Goal: Task Accomplishment & Management: Manage account settings

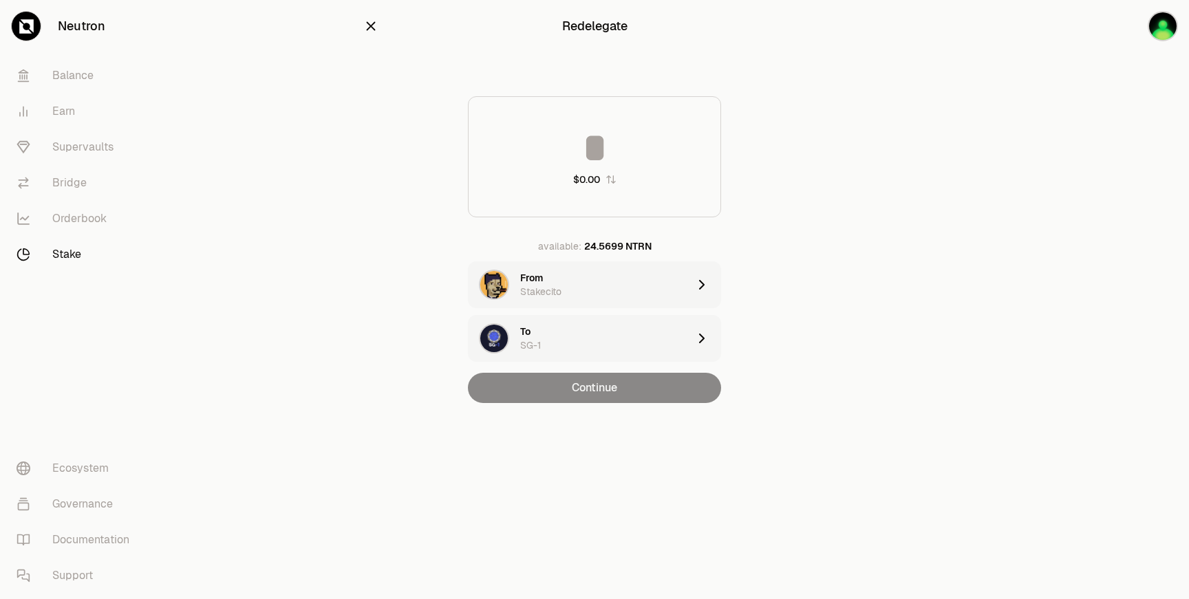
click at [743, 244] on main "Redelegate $0.00 available: 24.5699 NTRN From Stakecito To SG-1 Continue" at bounding box center [671, 229] width 1035 height 458
click at [369, 23] on icon "button" at bounding box center [371, 26] width 9 height 9
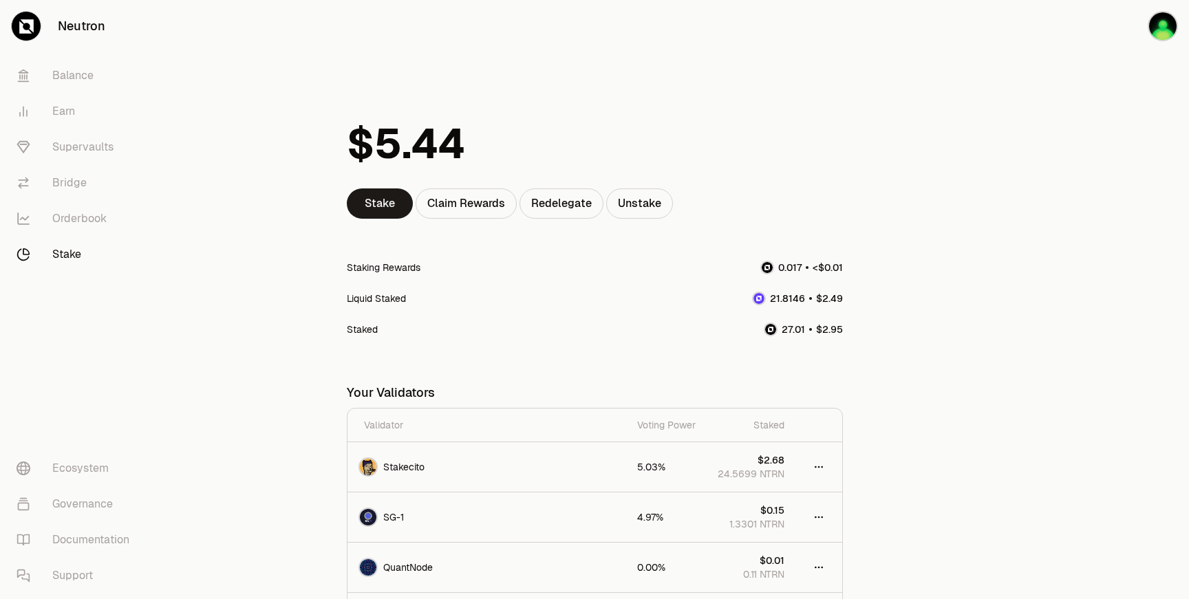
click at [58, 253] on link "Stake" at bounding box center [77, 255] width 143 height 36
click at [240, 52] on main "Stake Claim Rewards Redelegate Unstake Staking Rewards Liquid Staked Staked You…" at bounding box center [671, 377] width 1035 height 754
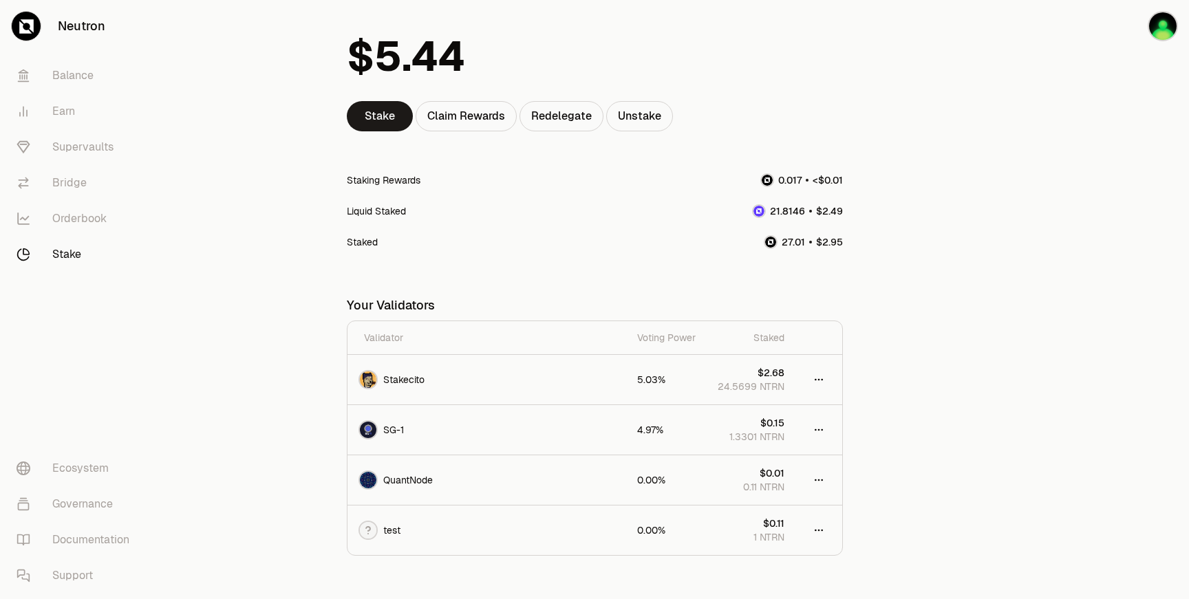
scroll to position [154, 0]
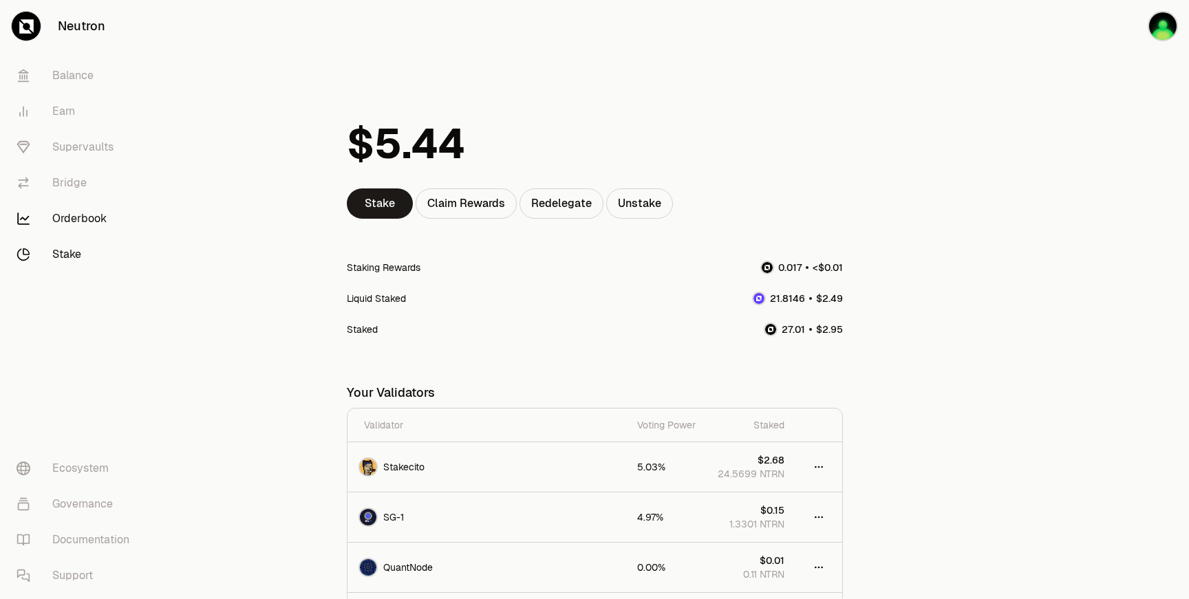
click at [57, 222] on link "Orderbook" at bounding box center [77, 219] width 143 height 36
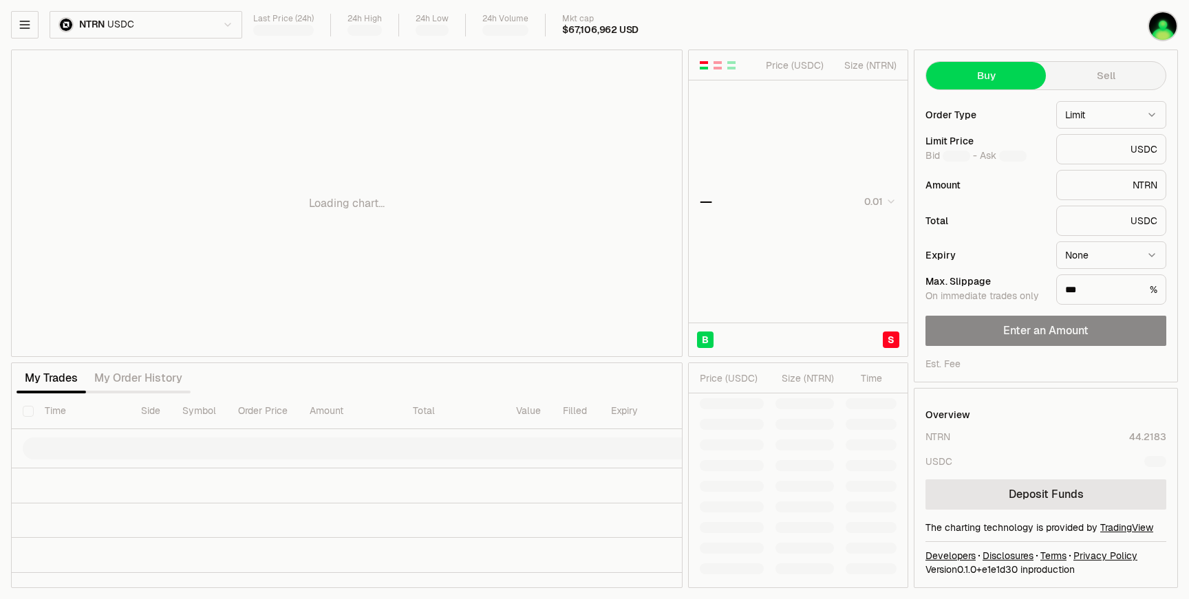
type input "********"
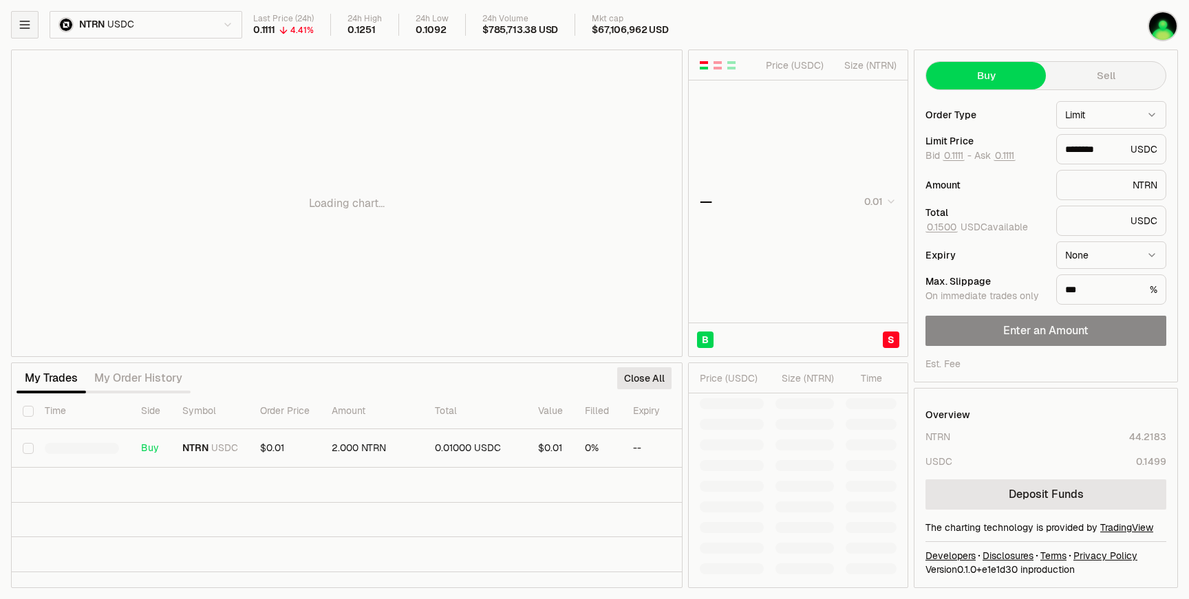
click at [33, 32] on button "button" at bounding box center [25, 25] width 28 height 28
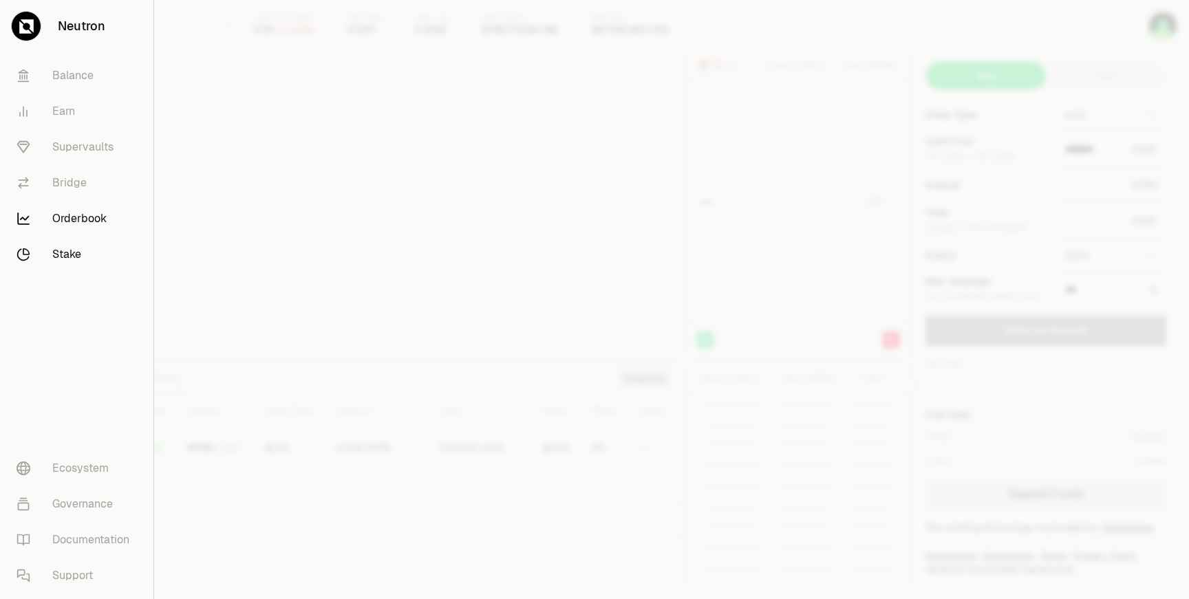
click at [62, 258] on link "Stake" at bounding box center [77, 255] width 142 height 36
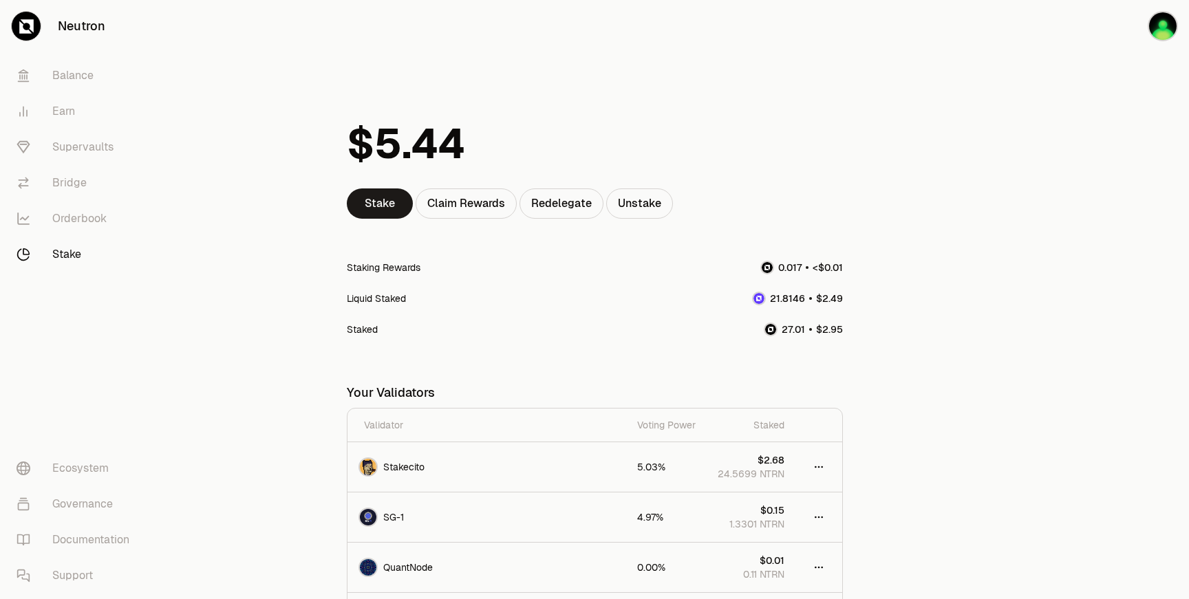
click at [288, 243] on main "Stake Claim Rewards Redelegate Unstake Staking Rewards Liquid Staked Staked You…" at bounding box center [671, 377] width 1035 height 754
click at [396, 270] on div "Staking Rewards" at bounding box center [384, 268] width 74 height 14
click at [392, 299] on div "Liquid Staked" at bounding box center [376, 299] width 59 height 14
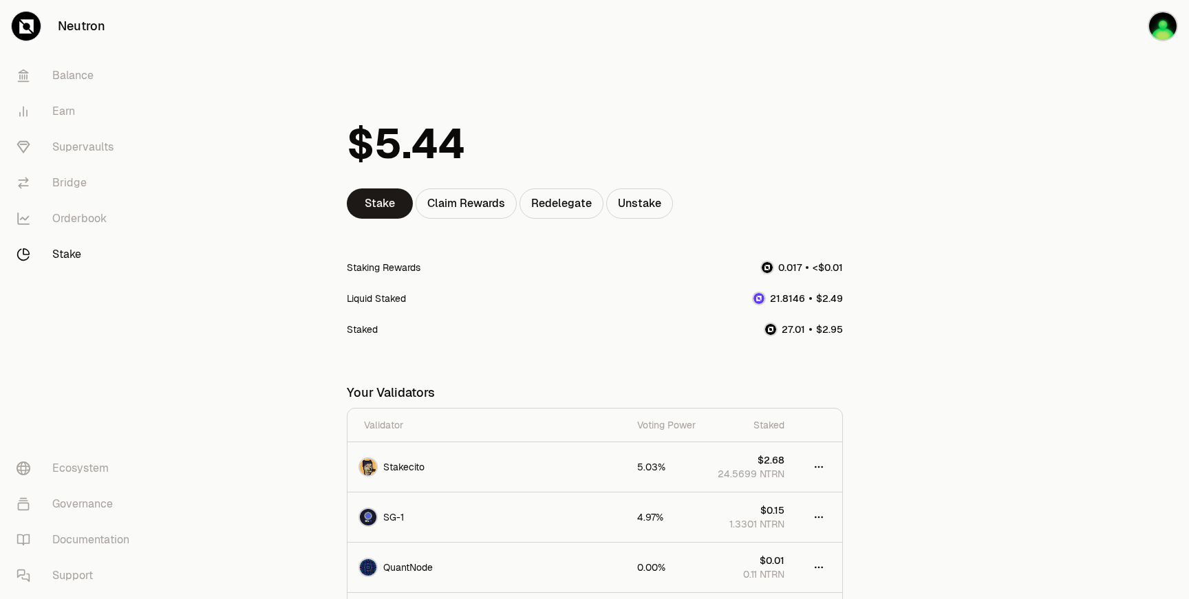
click at [363, 332] on div "Staked" at bounding box center [362, 330] width 31 height 14
click at [502, 352] on div "Stake Claim Rewards Redelegate Unstake Staking Rewards Liquid Staked Staked You…" at bounding box center [595, 371] width 496 height 544
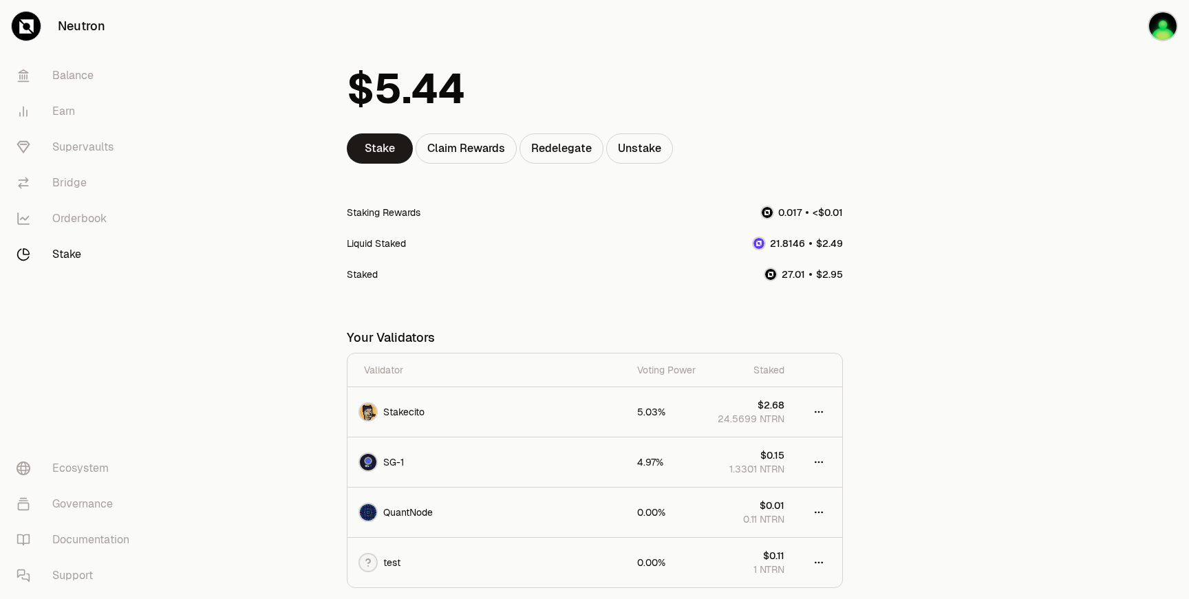
scroll to position [72, 0]
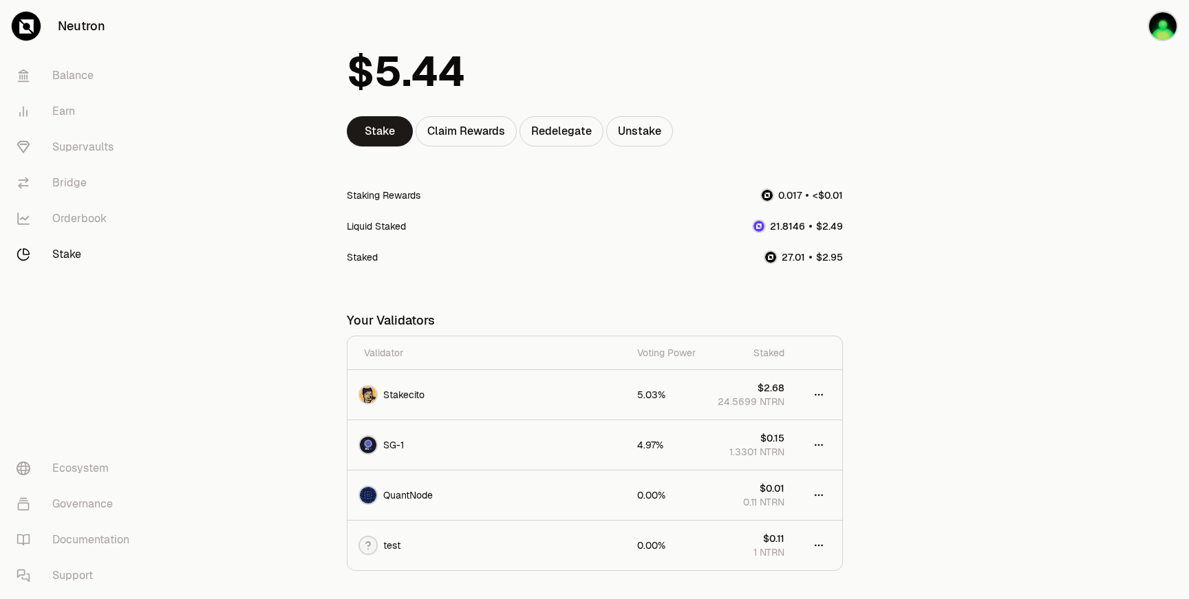
click at [299, 379] on main "Stake Claim Rewards Redelegate Unstake Staking Rewards Liquid Staked Staked You…" at bounding box center [671, 305] width 1035 height 754
click at [473, 131] on div "Claim Rewards" at bounding box center [466, 131] width 101 height 30
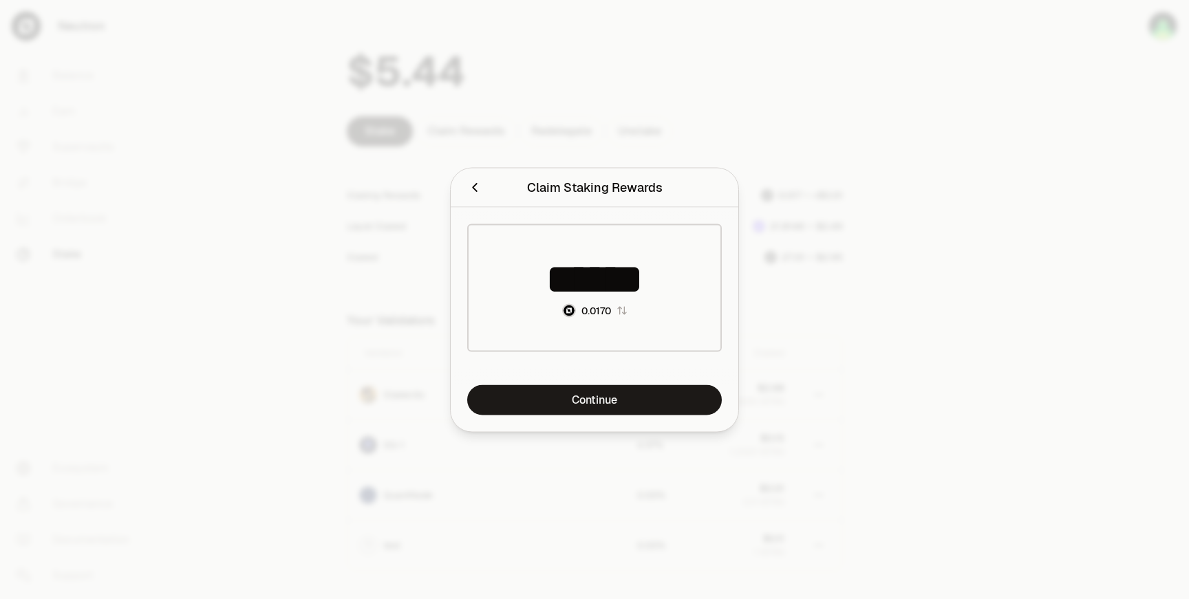
click at [360, 312] on div at bounding box center [594, 299] width 1189 height 599
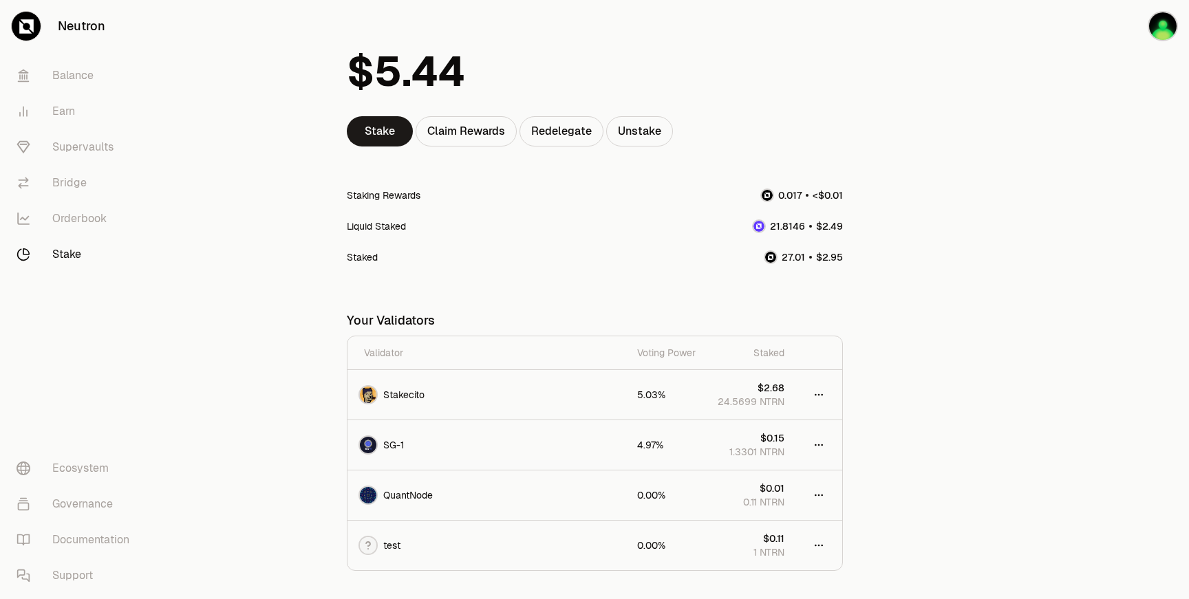
click at [401, 201] on div "Staking Rewards" at bounding box center [384, 196] width 74 height 14
click at [401, 198] on div "Staking Rewards" at bounding box center [384, 196] width 74 height 14
click at [471, 133] on div "Claim Rewards" at bounding box center [466, 131] width 101 height 30
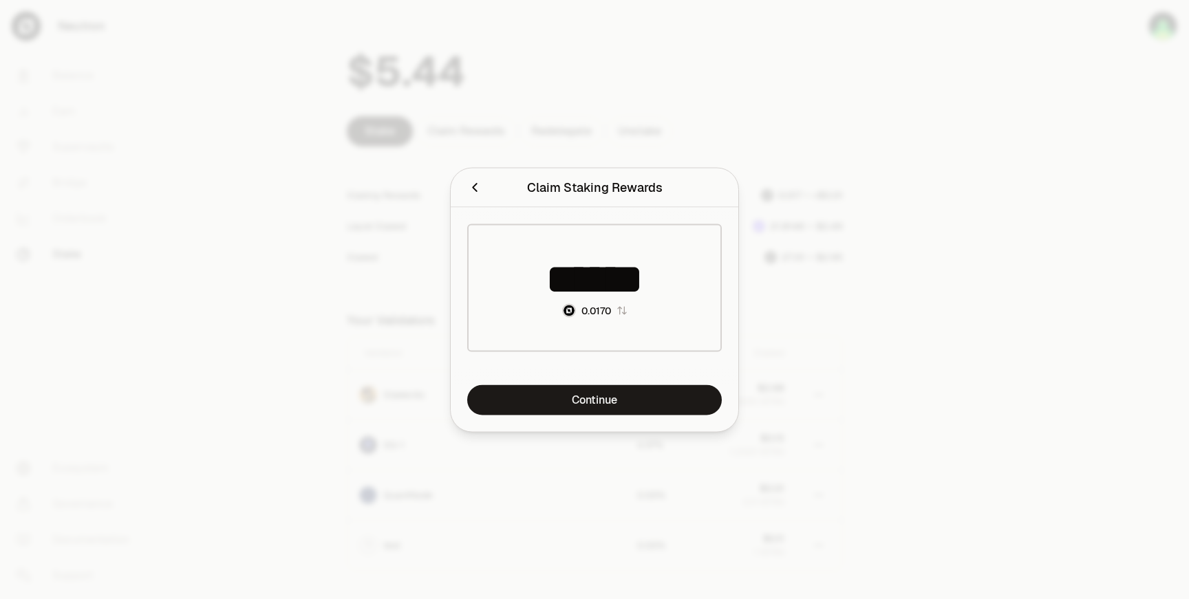
click at [334, 308] on div at bounding box center [594, 299] width 1189 height 599
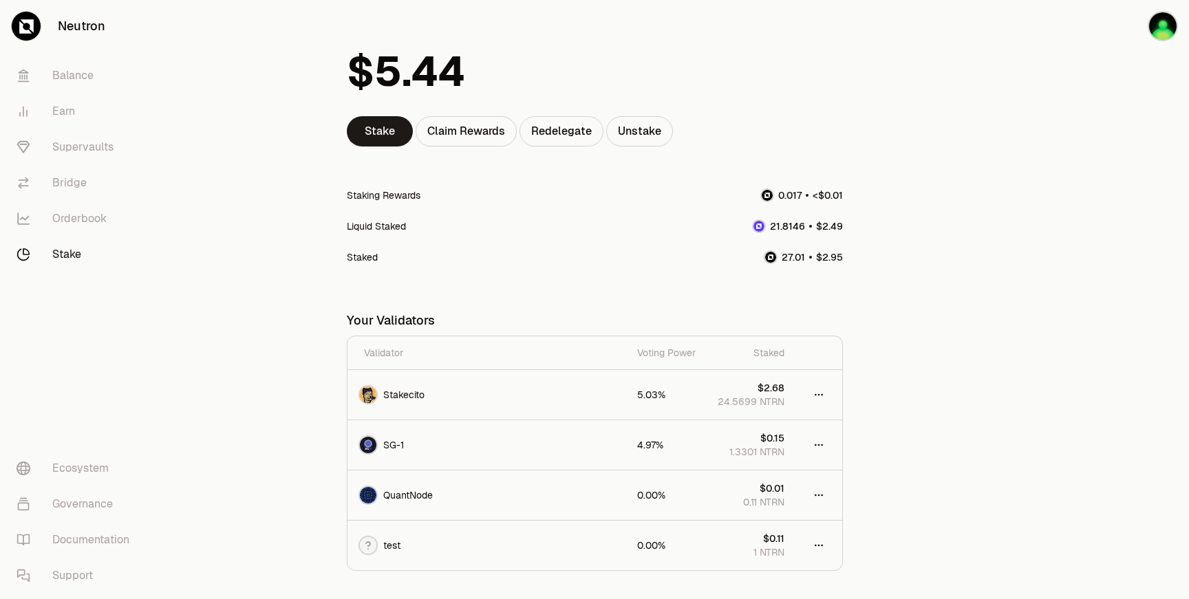
click at [781, 193] on span "0" at bounding box center [781, 195] width 6 height 12
click at [770, 193] on img at bounding box center [767, 195] width 11 height 11
click at [765, 220] on div at bounding box center [759, 227] width 14 height 14
click at [776, 266] on div "Staked" at bounding box center [595, 257] width 496 height 31
click at [776, 255] on div at bounding box center [771, 258] width 14 height 14
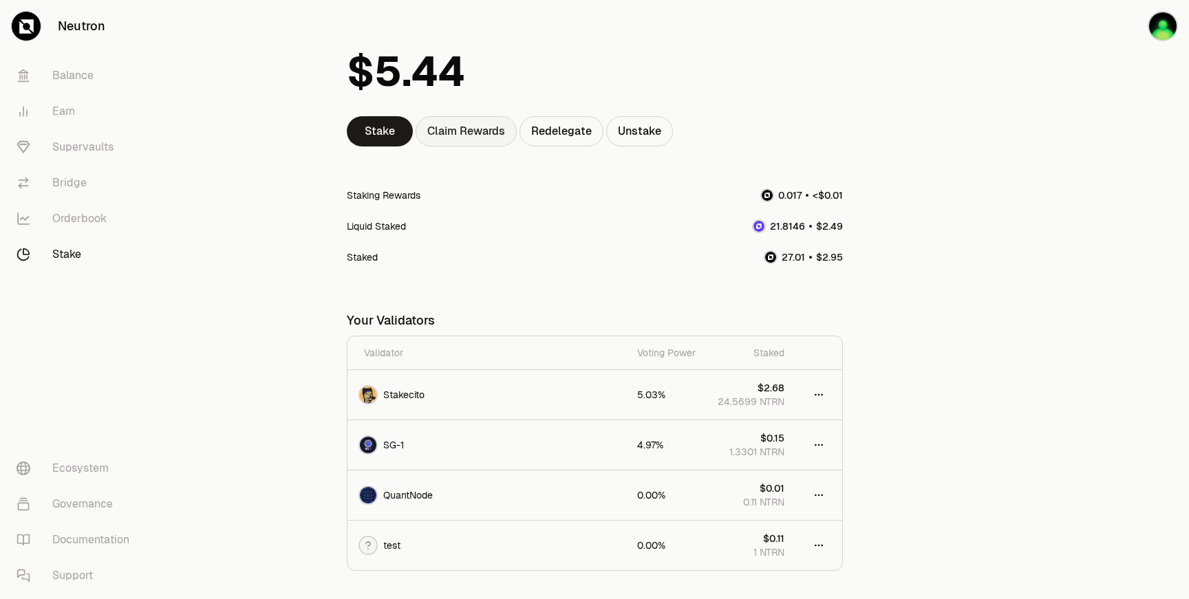
click at [465, 136] on div "Claim Rewards" at bounding box center [466, 131] width 101 height 30
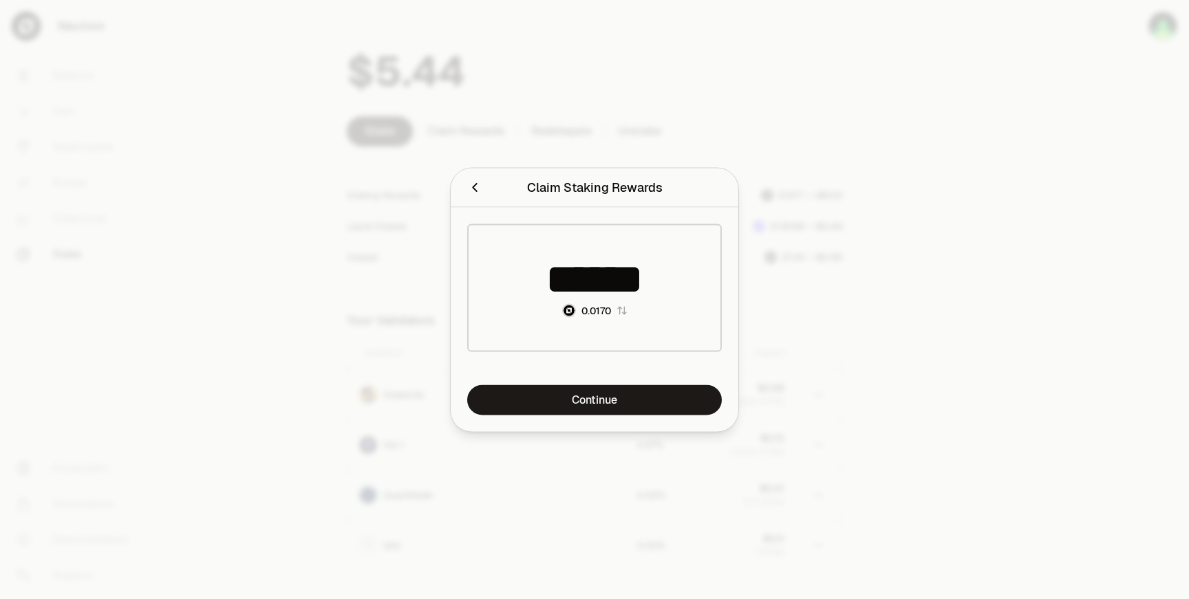
click at [471, 182] on icon "Close" at bounding box center [474, 187] width 15 height 15
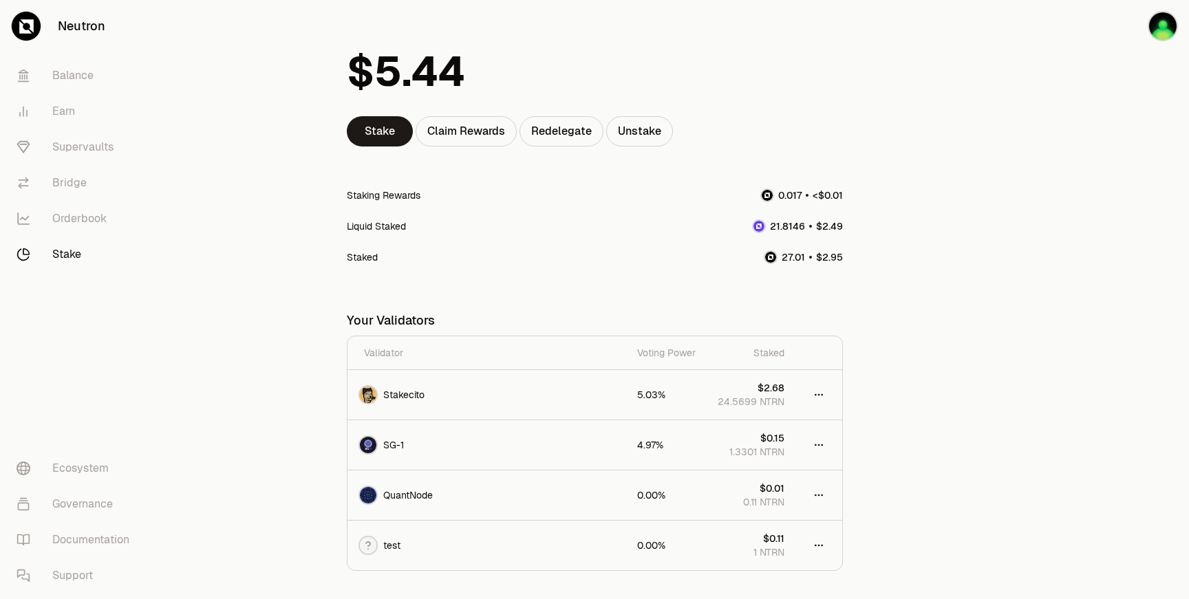
click at [456, 107] on div at bounding box center [595, 71] width 496 height 89
click at [456, 125] on div "Claim Rewards" at bounding box center [466, 131] width 101 height 30
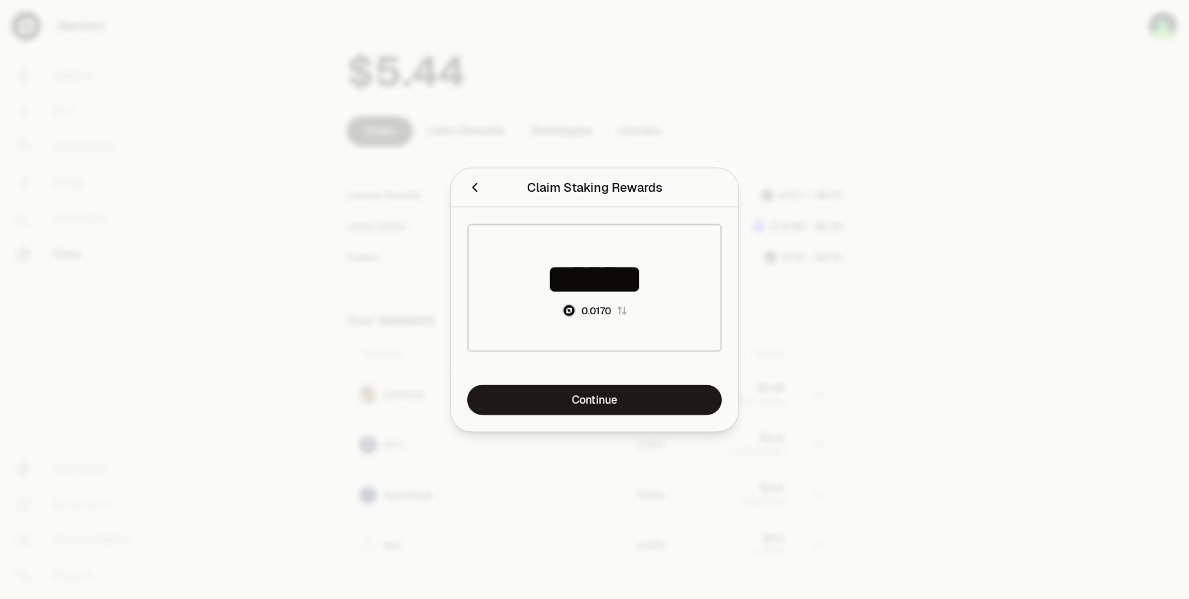
click at [599, 309] on div "0.0170" at bounding box center [597, 311] width 30 height 14
click at [599, 309] on div "<$0.01" at bounding box center [586, 311] width 30 height 14
type input "******"
click at [372, 311] on div at bounding box center [594, 299] width 1189 height 599
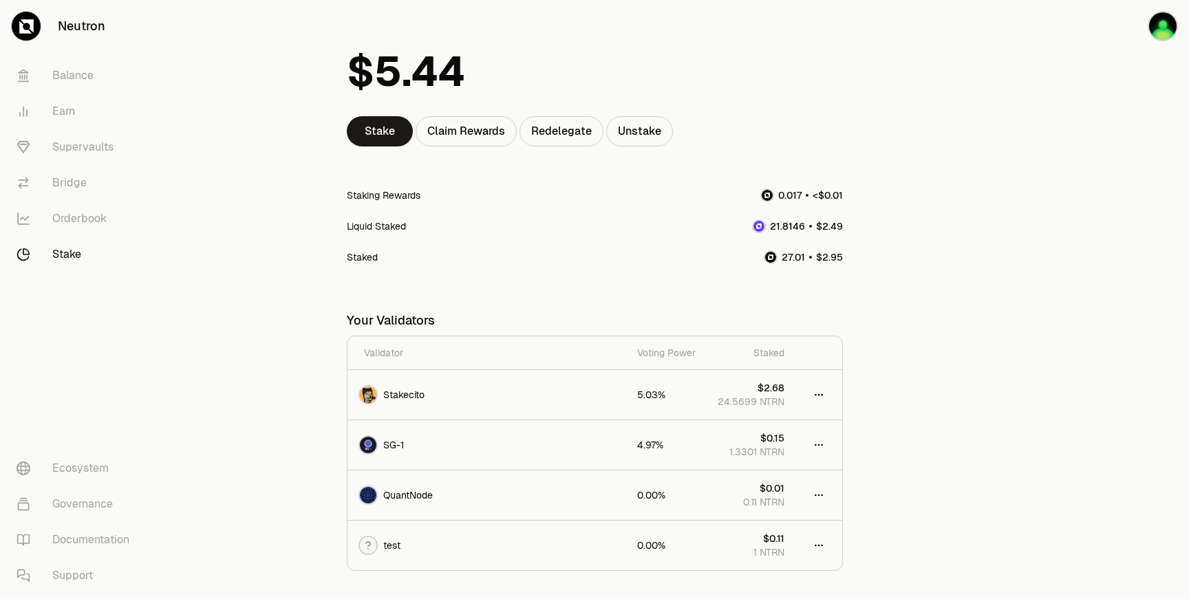
click at [380, 193] on div "Staking Rewards" at bounding box center [384, 196] width 74 height 14
click at [465, 134] on div "Claim Rewards" at bounding box center [466, 131] width 101 height 30
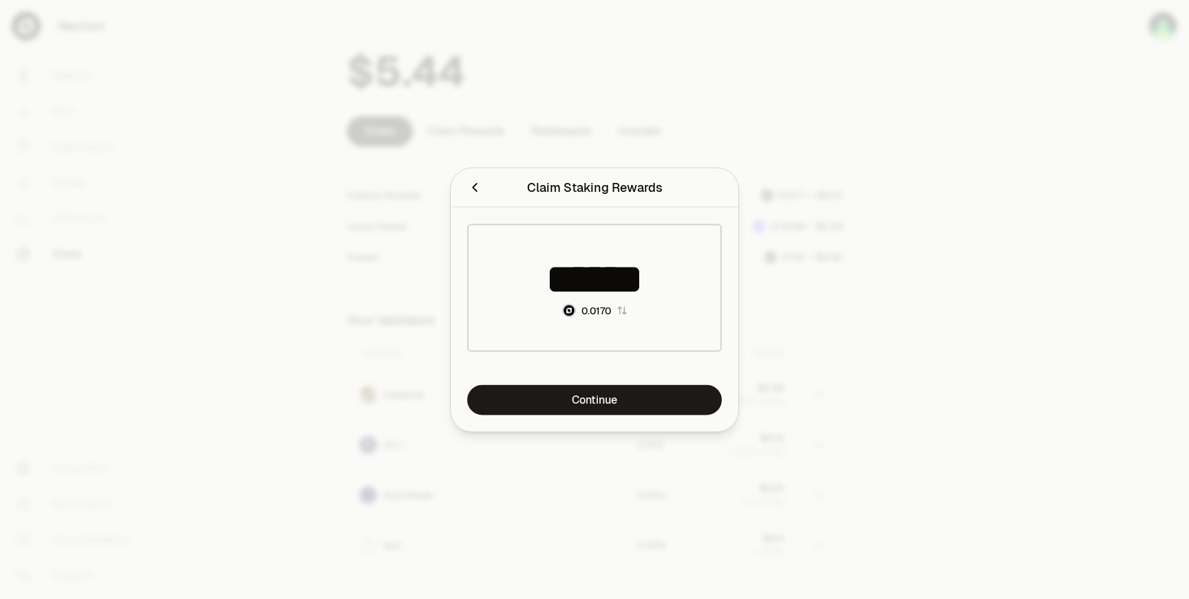
click at [255, 284] on div at bounding box center [594, 299] width 1189 height 599
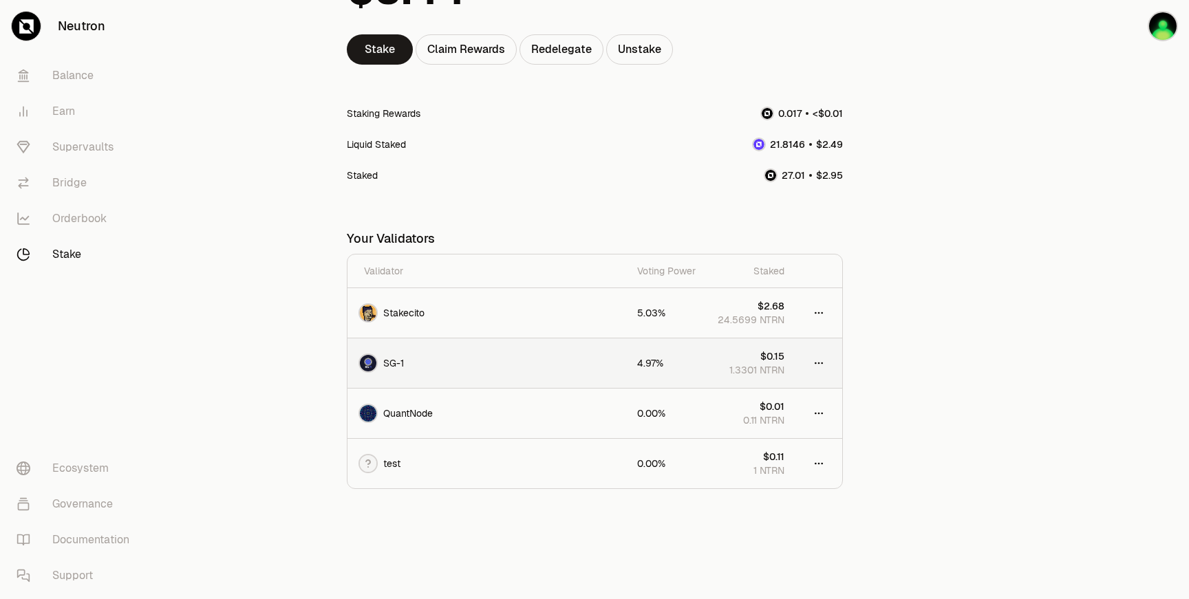
scroll to position [0, 0]
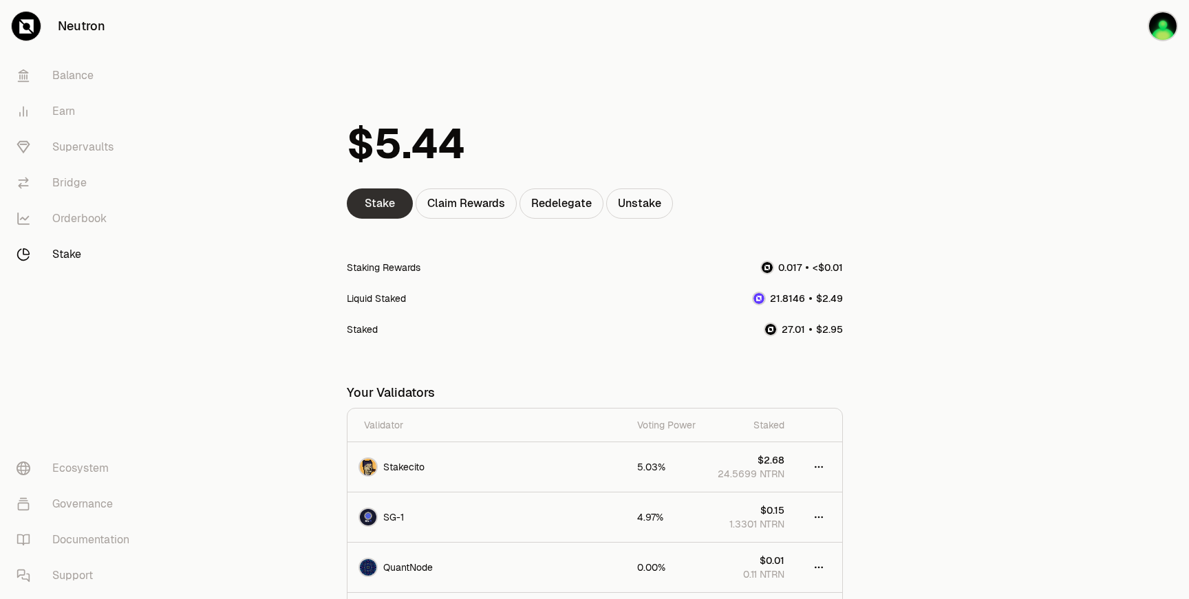
click at [388, 212] on link "Stake" at bounding box center [380, 204] width 66 height 30
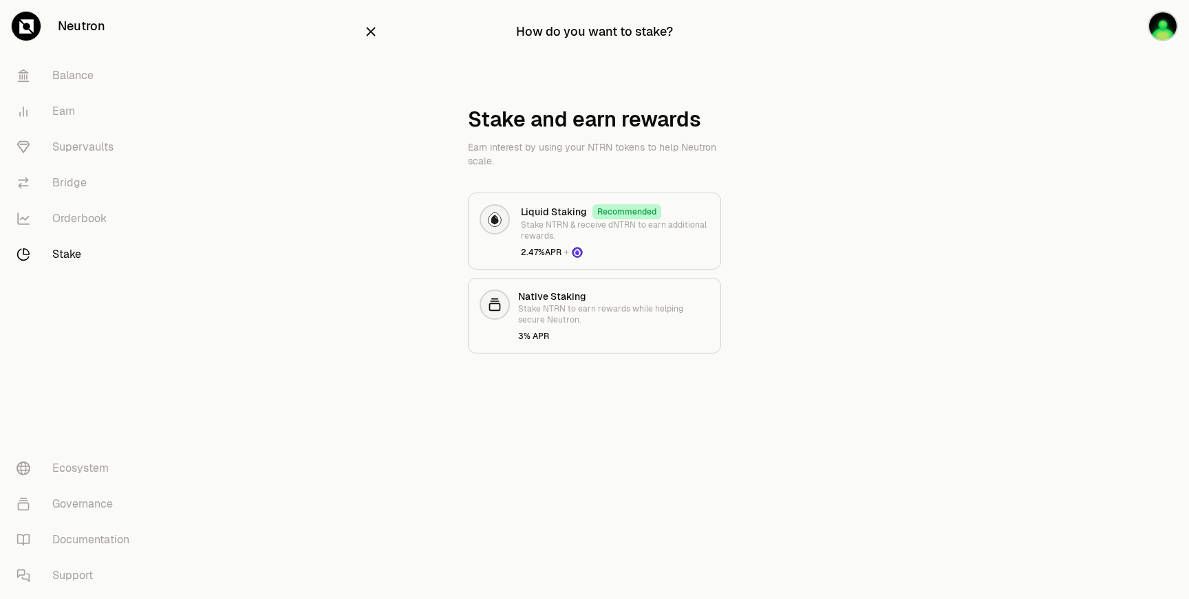
click at [372, 36] on icon "button" at bounding box center [370, 31] width 15 height 15
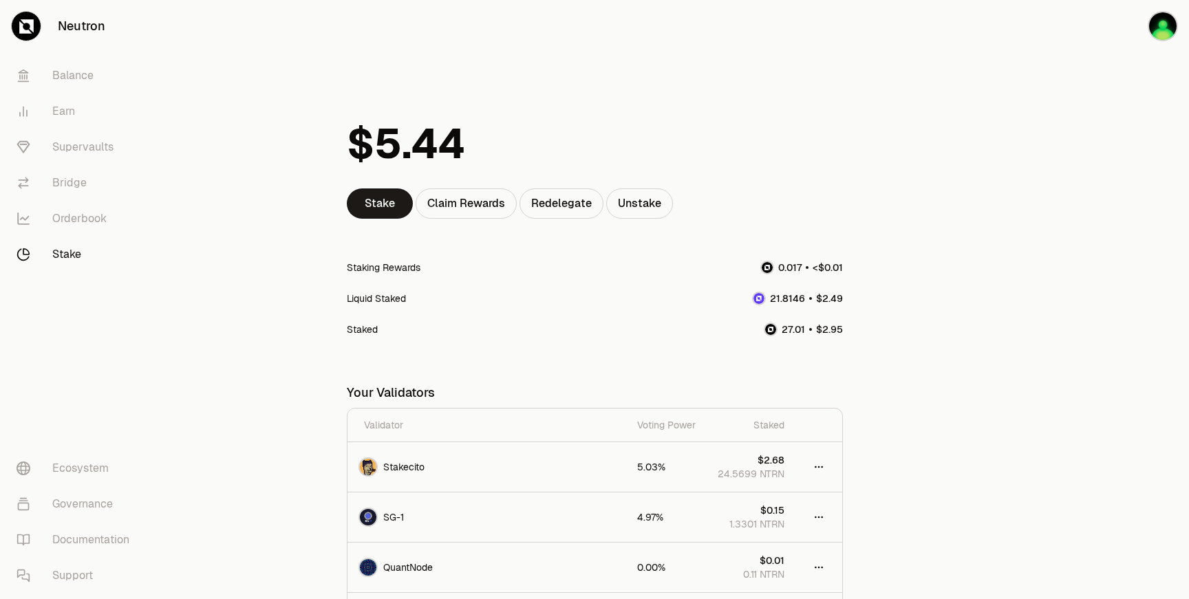
click at [416, 58] on div "Stake Claim Rewards Redelegate Unstake Staking Rewards Liquid Staked Staked You…" at bounding box center [594, 377] width 529 height 754
click at [282, 398] on main "Stake Claim Rewards Redelegate Unstake Staking Rewards Liquid Staked Staked You…" at bounding box center [671, 377] width 1035 height 754
click at [427, 78] on div "Stake Claim Rewards Redelegate Unstake Staking Rewards Liquid Staked Staked You…" at bounding box center [594, 377] width 529 height 754
